Goal: Task Accomplishment & Management: Manage account settings

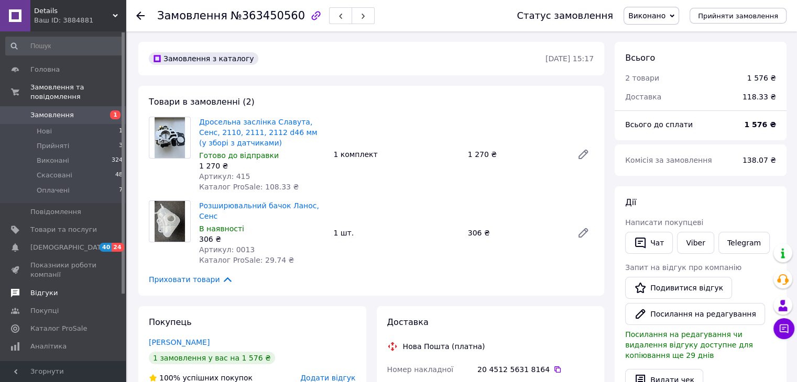
click at [57, 289] on span "Відгуки" at bounding box center [63, 293] width 67 height 9
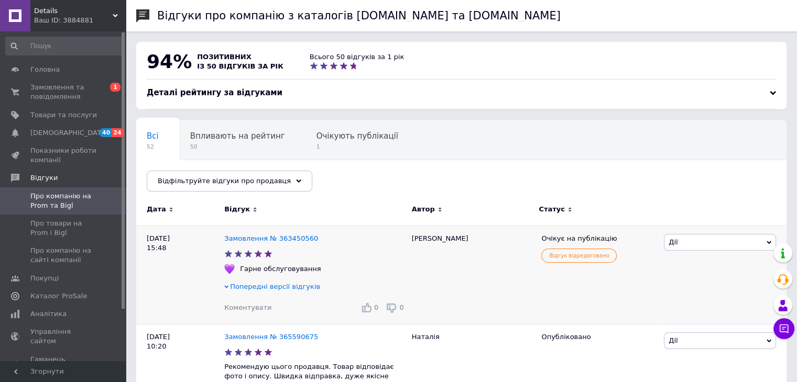
click at [673, 255] on div "[PERSON_NAME] Подивитись Опублікувати Оскаржити Посилання на редагування" at bounding box center [723, 275] width 125 height 99
click at [677, 238] on span "Дії" at bounding box center [720, 242] width 112 height 17
click at [679, 293] on li "Опублікувати" at bounding box center [719, 292] width 111 height 15
click at [25, 85] on span at bounding box center [15, 92] width 30 height 19
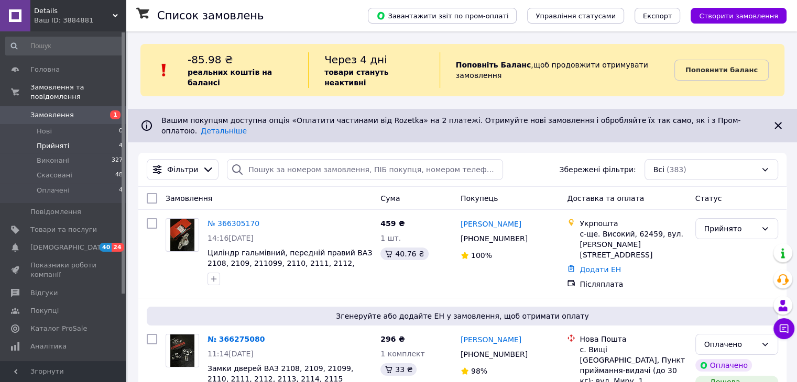
click at [64, 141] on span "Прийняті" at bounding box center [53, 145] width 32 height 9
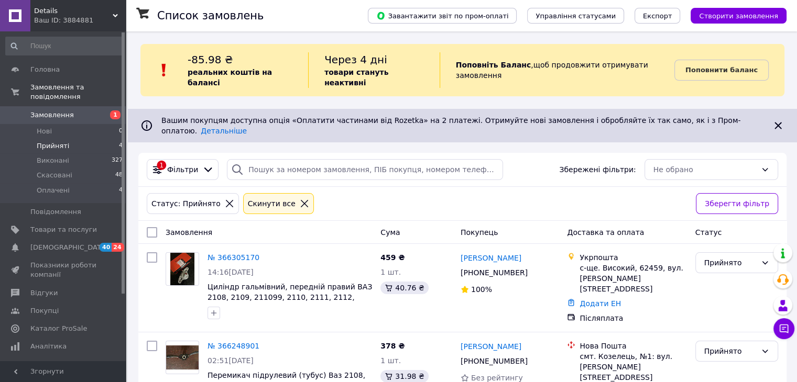
scroll to position [126, 0]
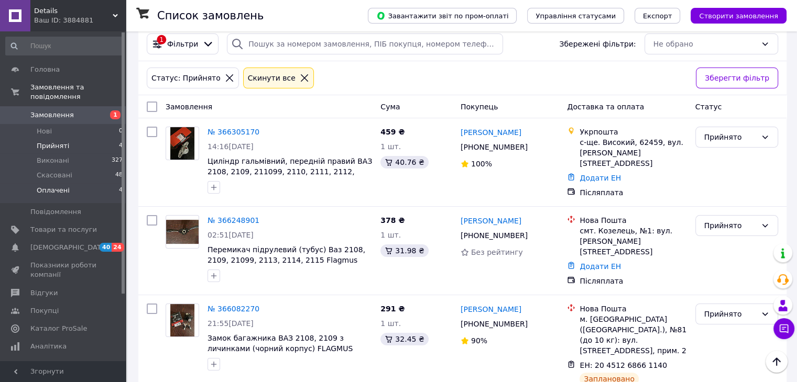
click at [62, 186] on span "Оплачені" at bounding box center [53, 190] width 33 height 9
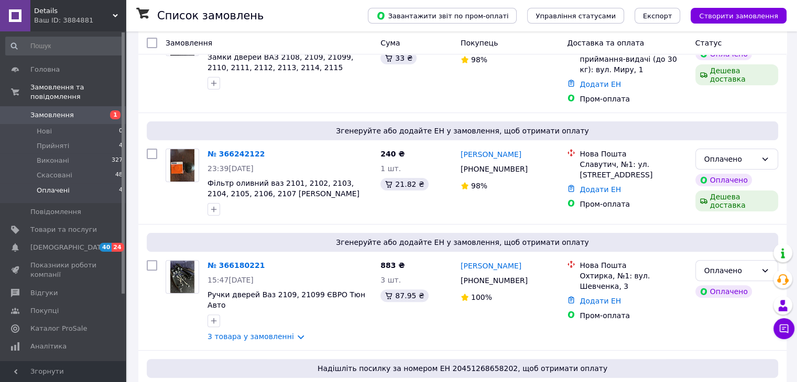
scroll to position [328, 0]
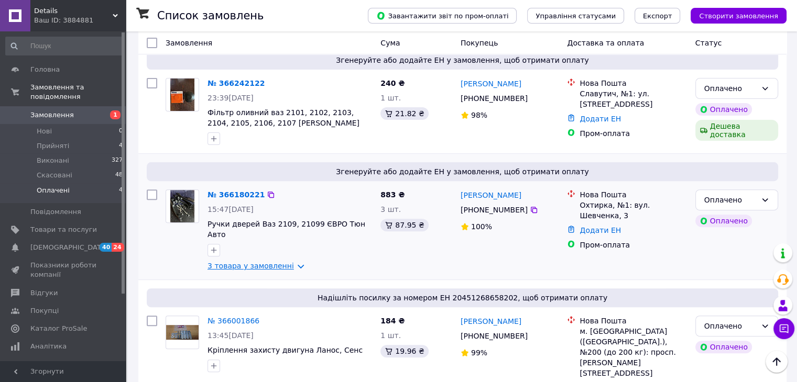
click at [255, 262] on link "3 товара у замовленні" at bounding box center [250, 266] width 86 height 8
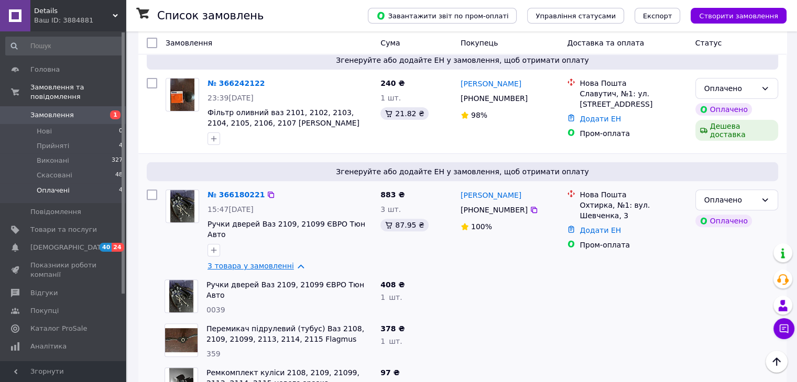
click at [255, 262] on link "3 товара у замовленні" at bounding box center [250, 266] width 86 height 8
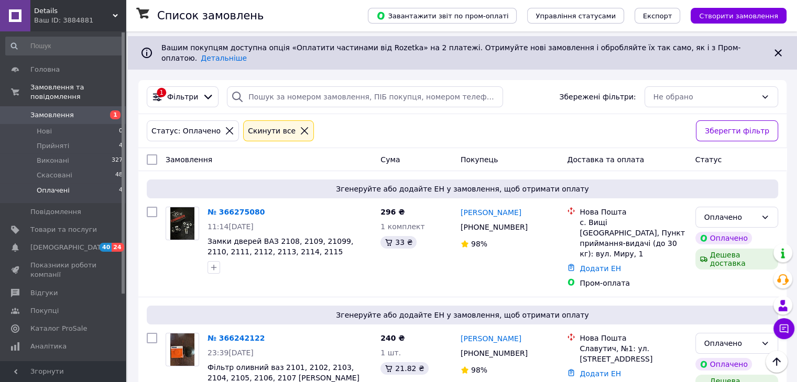
scroll to position [68, 0]
